Goal: Check status

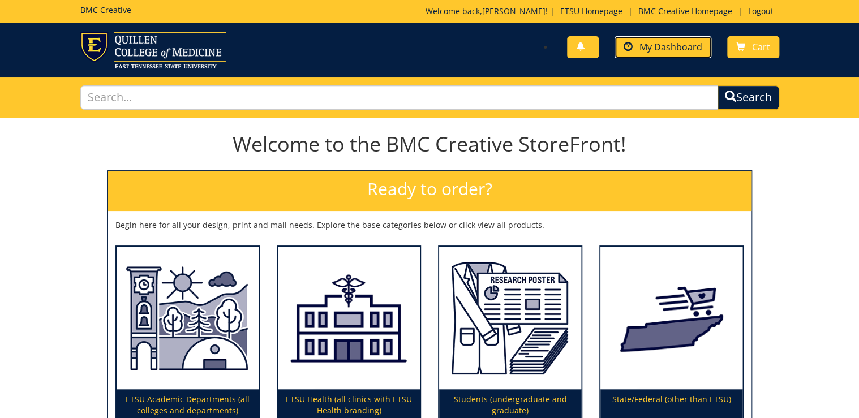
click at [702, 44] on link "My Dashboard" at bounding box center [663, 47] width 97 height 22
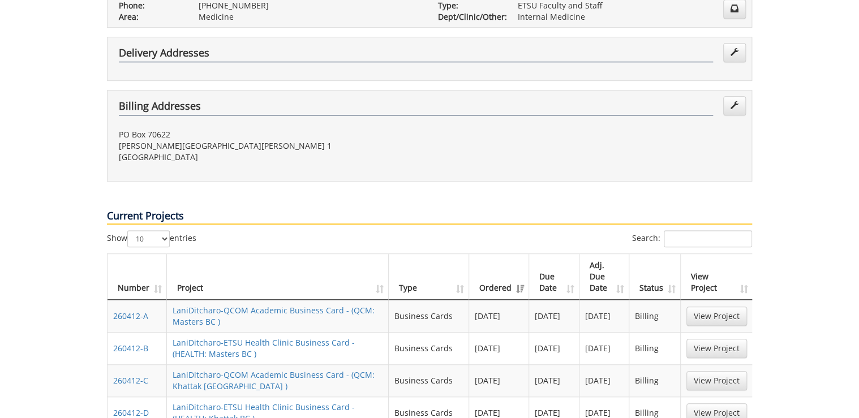
scroll to position [543, 0]
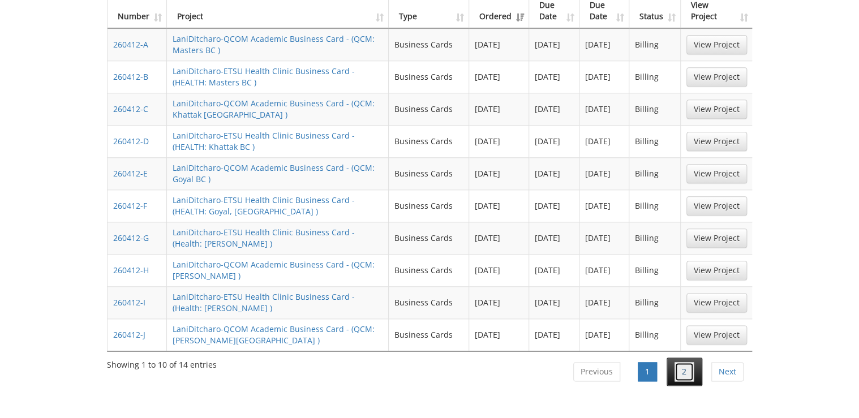
click at [675, 362] on link "2" at bounding box center [684, 371] width 19 height 19
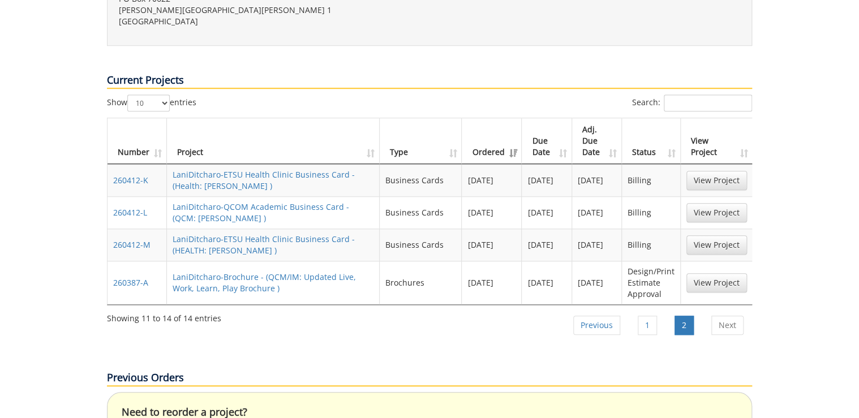
scroll to position [362, 0]
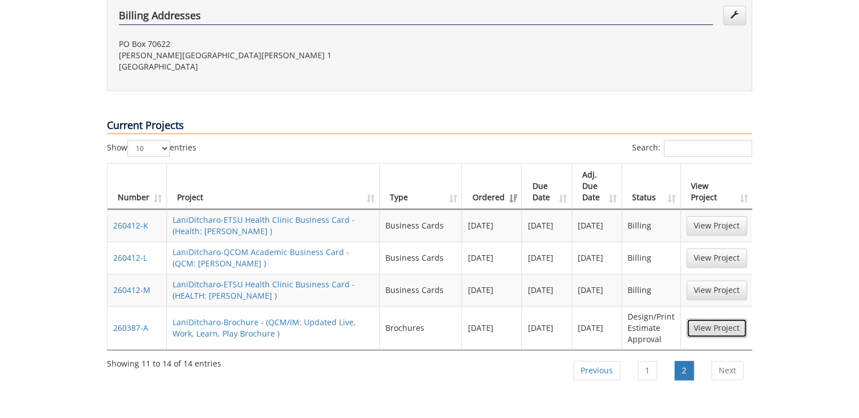
click at [707, 319] on link "View Project" at bounding box center [716, 328] width 61 height 19
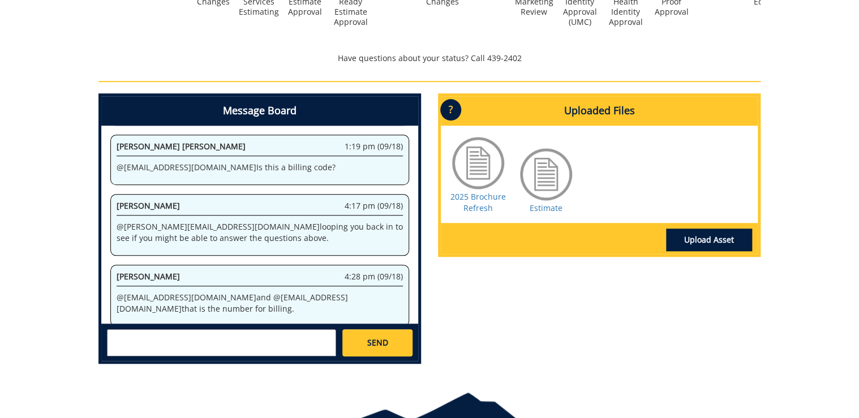
scroll to position [512, 0]
